Goal: Information Seeking & Learning: Learn about a topic

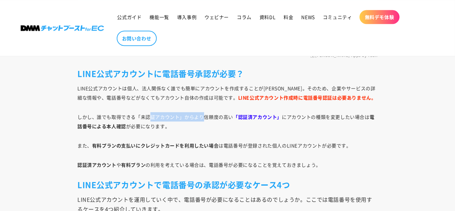
drag, startPoint x: 152, startPoint y: 117, endPoint x: 204, endPoint y: 115, distance: 52.4
click at [204, 115] on p "しかし、誰でも取得できる「未認証アカウント」からより信頼度の高い 「認証済アカウント」 にアカウントの種類を変更したい場合は 電話番号による本人確認 が必要に…" at bounding box center [227, 121] width 300 height 19
drag, startPoint x: 204, startPoint y: 115, endPoint x: 163, endPoint y: 114, distance: 41.3
click at [204, 115] on p "しかし、誰でも取得できる「未認証アカウント」からより信頼度の高い 「認証済アカウント」 にアカウントの種類を変更したい場合は 電話番号による本人確認 が必要に…" at bounding box center [227, 121] width 300 height 19
click at [109, 115] on p "しかし、誰でも取得できる「未認証アカウント」からより信頼度の高い 「認証済アカウント」 にアカウントの種類を変更したい場合は 電話番号による本人確認 が必要に…" at bounding box center [227, 121] width 300 height 19
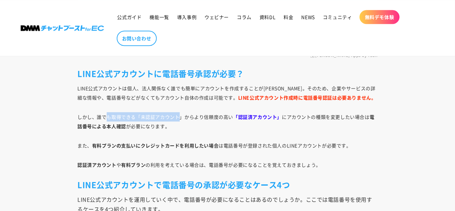
drag, startPoint x: 168, startPoint y: 112, endPoint x: 177, endPoint y: 111, distance: 9.4
click at [177, 112] on p "しかし、誰でも取得できる「未認証アカウント」からより信頼度の高い 「認証済アカウント」 にアカウントの種類を変更したい場合は 電話番号による本人確認 が必要に…" at bounding box center [227, 121] width 300 height 19
click at [176, 112] on p "しかし、誰でも取得できる「未認証アカウント」からより信頼度の高い 「認証済アカウント」 にアカウントの種類を変更したい場合は 電話番号による本人確認 が必要に…" at bounding box center [227, 121] width 300 height 19
drag, startPoint x: 116, startPoint y: 114, endPoint x: 191, endPoint y: 113, distance: 75.0
click at [191, 113] on p "しかし、誰でも取得できる「未認証アカウント」からより信頼度の高い 「認証済アカウント」 にアカウントの種類を変更したい場合は 電話番号による本人確認 が必要に…" at bounding box center [227, 121] width 300 height 19
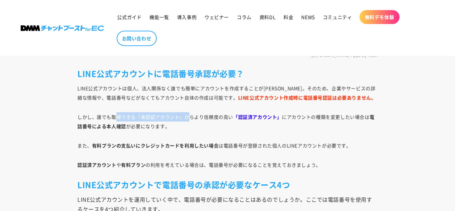
click at [191, 113] on p "しかし、誰でも取得できる「未認証アカウント」からより信頼度の高い 「認証済アカウント」 にアカウントの種類を変更したい場合は 電話番号による本人確認 が必要に…" at bounding box center [227, 121] width 300 height 19
drag, startPoint x: 134, startPoint y: 115, endPoint x: 120, endPoint y: 114, distance: 14.4
click at [134, 115] on p "しかし、誰でも取得できる「未認証アカウント」からより信頼度の高い 「認証済アカウント」 にアカウントの種類を変更したい場合は 電話番号による本人確認 が必要に…" at bounding box center [227, 121] width 300 height 19
drag, startPoint x: 174, startPoint y: 113, endPoint x: 189, endPoint y: 113, distance: 14.3
click at [189, 113] on p "しかし、誰でも取得できる「未認証アカウント」からより信頼度の高い 「認証済アカウント」 にアカウントの種類を変更したい場合は 電話番号による本人確認 が必要に…" at bounding box center [227, 121] width 300 height 19
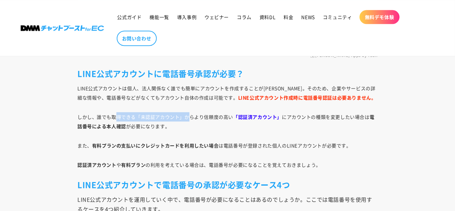
click at [189, 113] on p "しかし、誰でも取得できる「未認証アカウント」からより信頼度の高い 「認証済アカウント」 にアカウントの種類を変更したい場合は 電話番号による本人確認 が必要に…" at bounding box center [227, 121] width 300 height 19
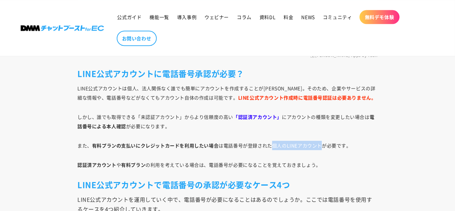
drag, startPoint x: 270, startPoint y: 145, endPoint x: 321, endPoint y: 144, distance: 51.3
click at [321, 144] on p "また、 有料プランの支払いにクレジットカードを利用したい場合 は電話番号が登録された個人のLINEアカウントが必要です。" at bounding box center [227, 145] width 300 height 9
click at [233, 141] on p "また、 有料プランの支払いにクレジットカードを利用したい場合 は電話番号が登録された個人のLINEアカウントが必要です。" at bounding box center [227, 145] width 300 height 9
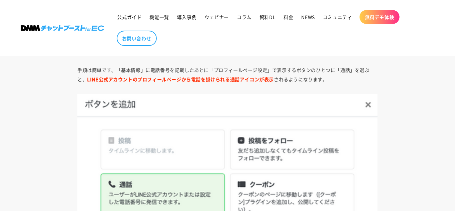
scroll to position [903, 0]
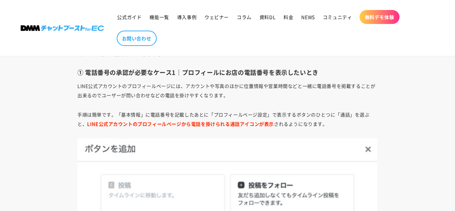
drag, startPoint x: 288, startPoint y: 82, endPoint x: 285, endPoint y: 75, distance: 7.1
